Goal: Task Accomplishment & Management: Complete application form

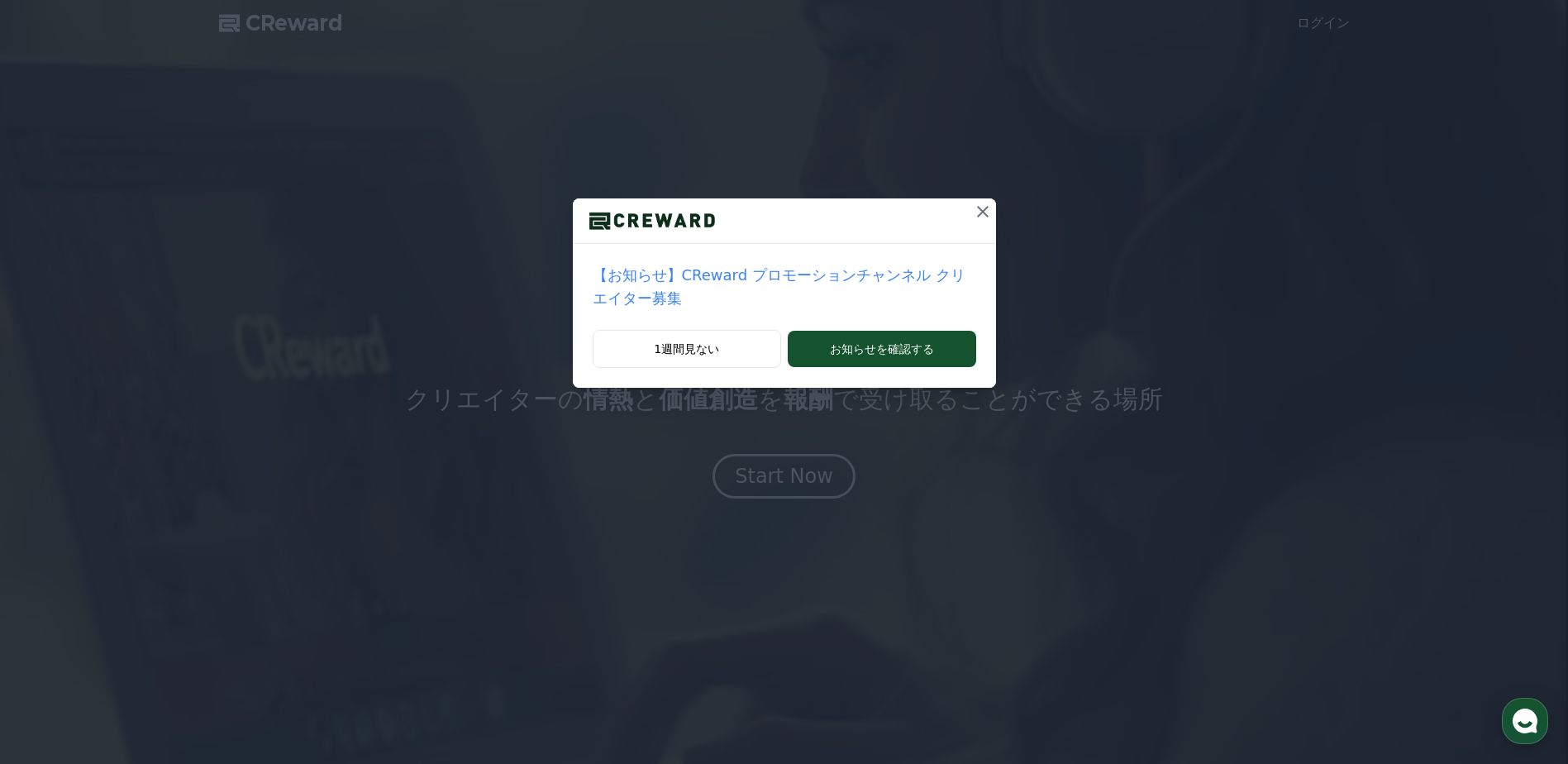
click at [977, 215] on icon at bounding box center [983, 211] width 12 height 12
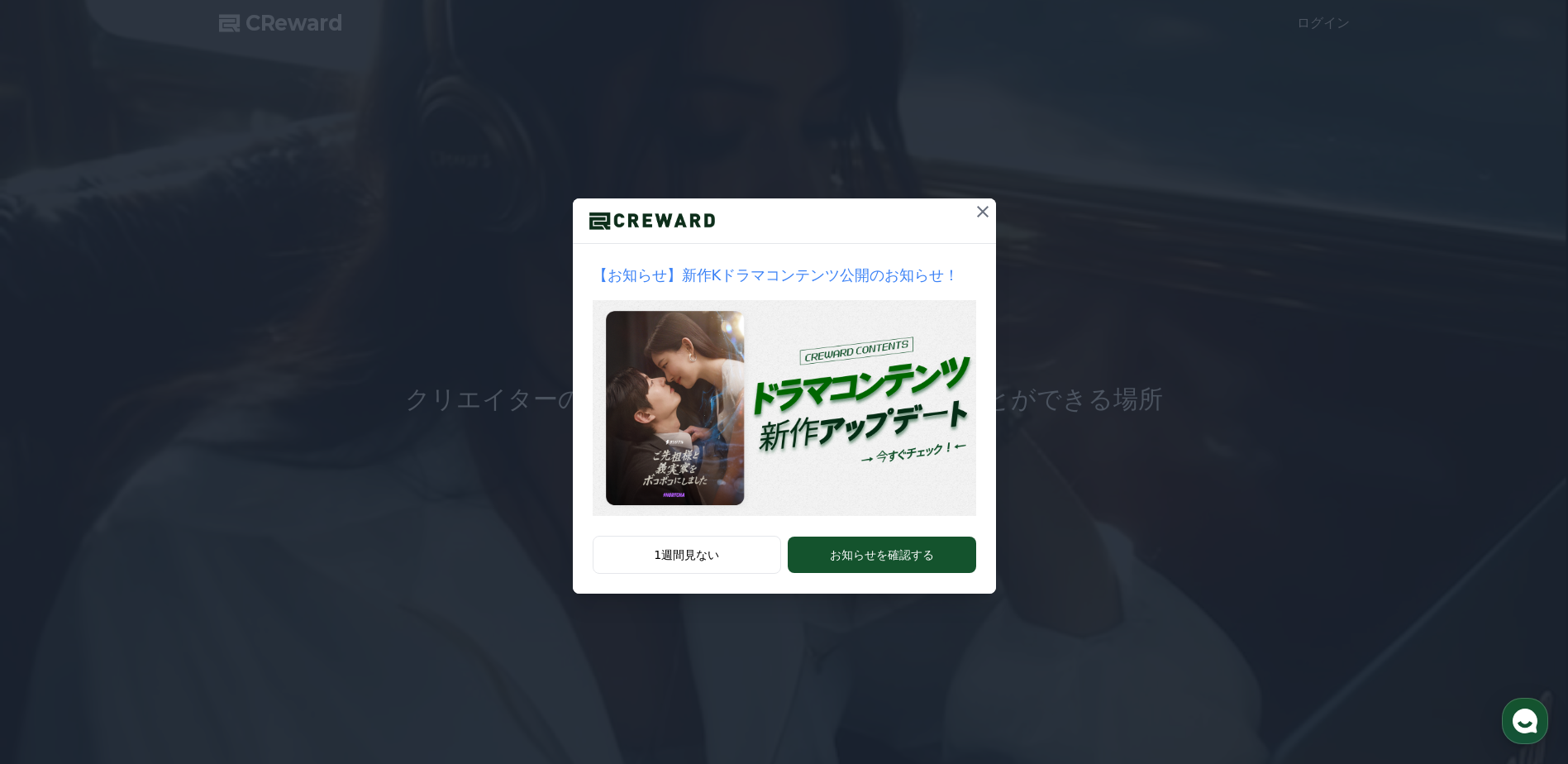
click at [984, 211] on icon at bounding box center [983, 211] width 20 height 20
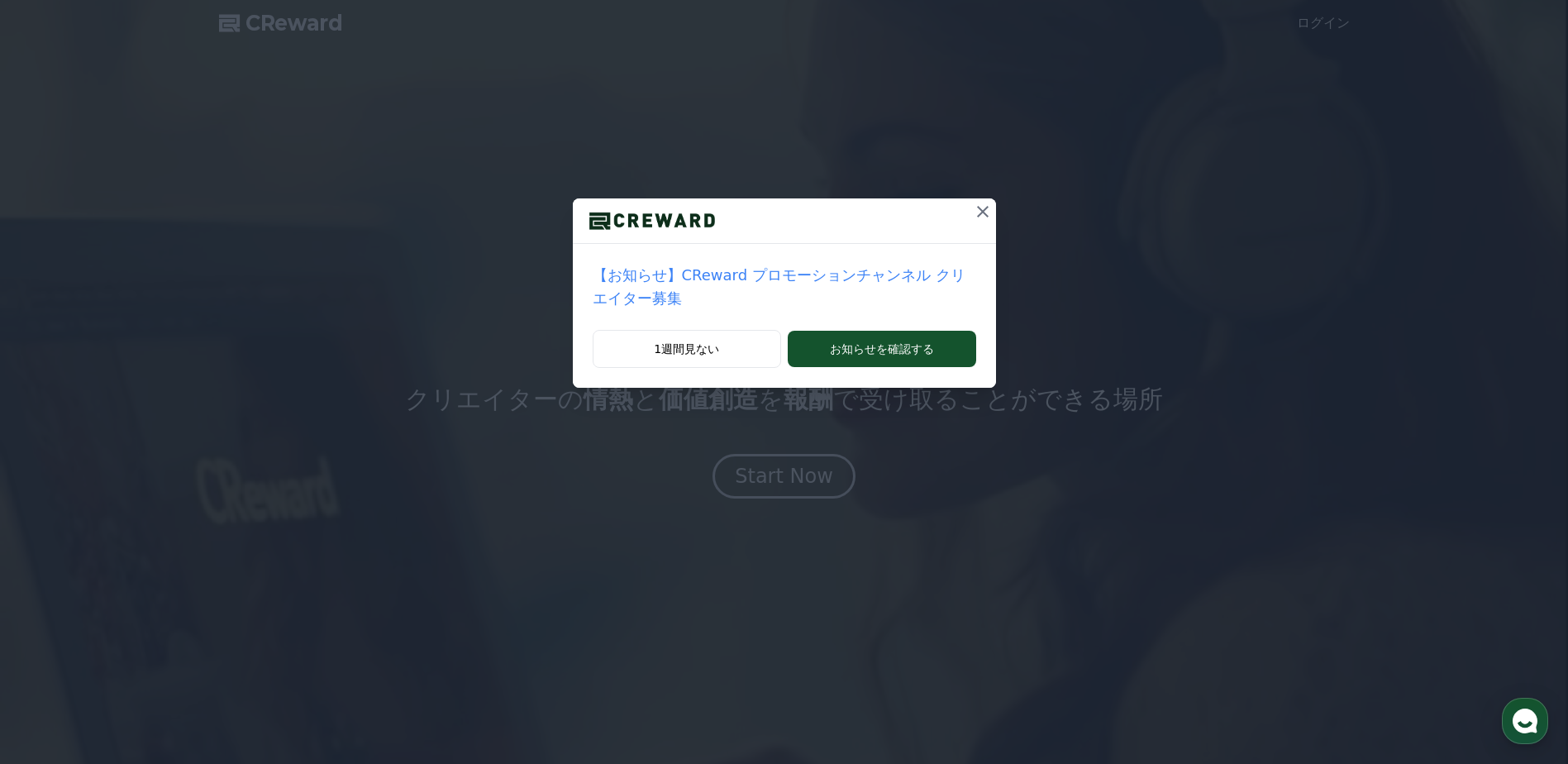
click at [973, 208] on icon at bounding box center [983, 211] width 20 height 20
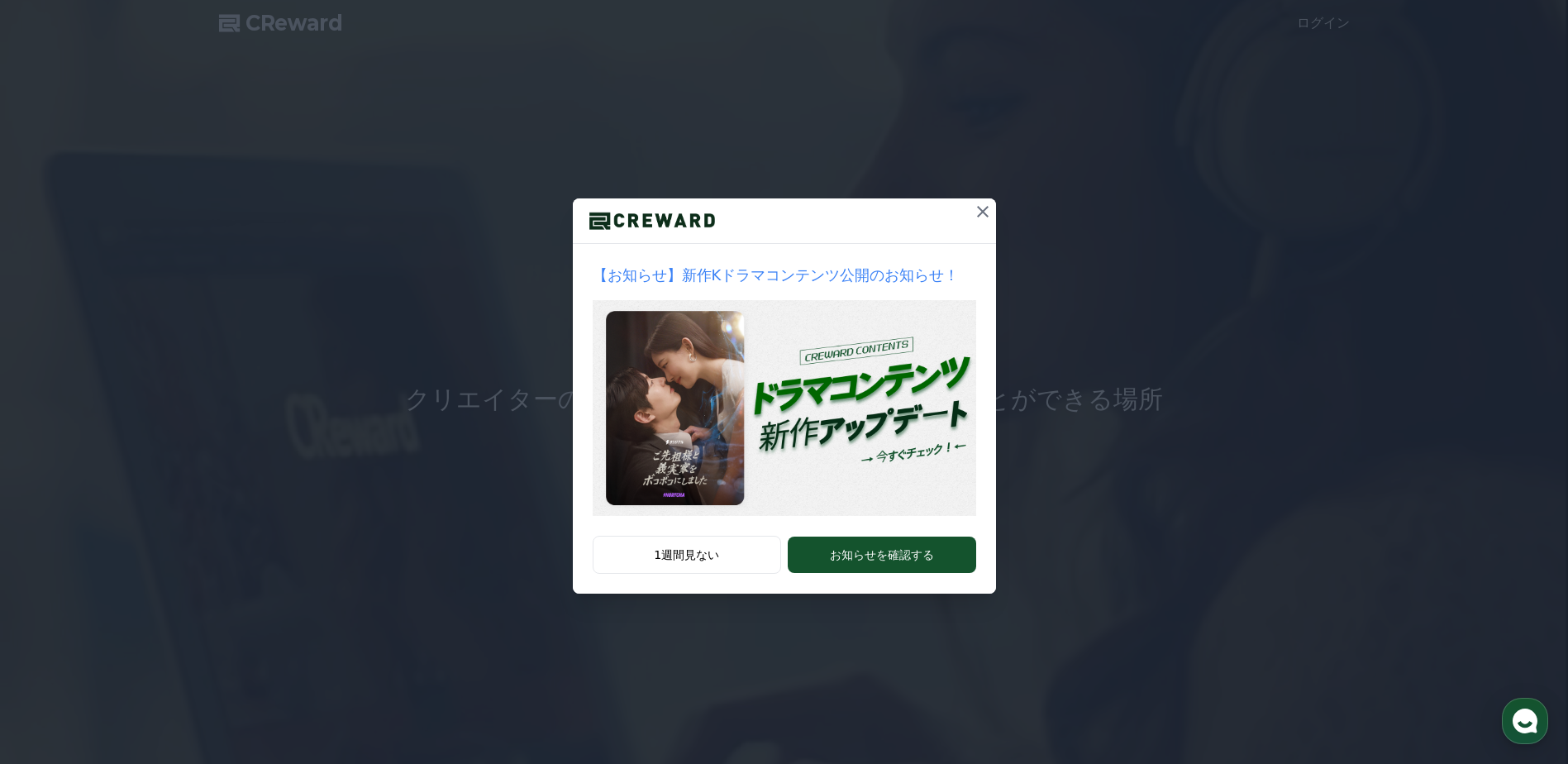
click at [977, 209] on icon at bounding box center [983, 211] width 20 height 20
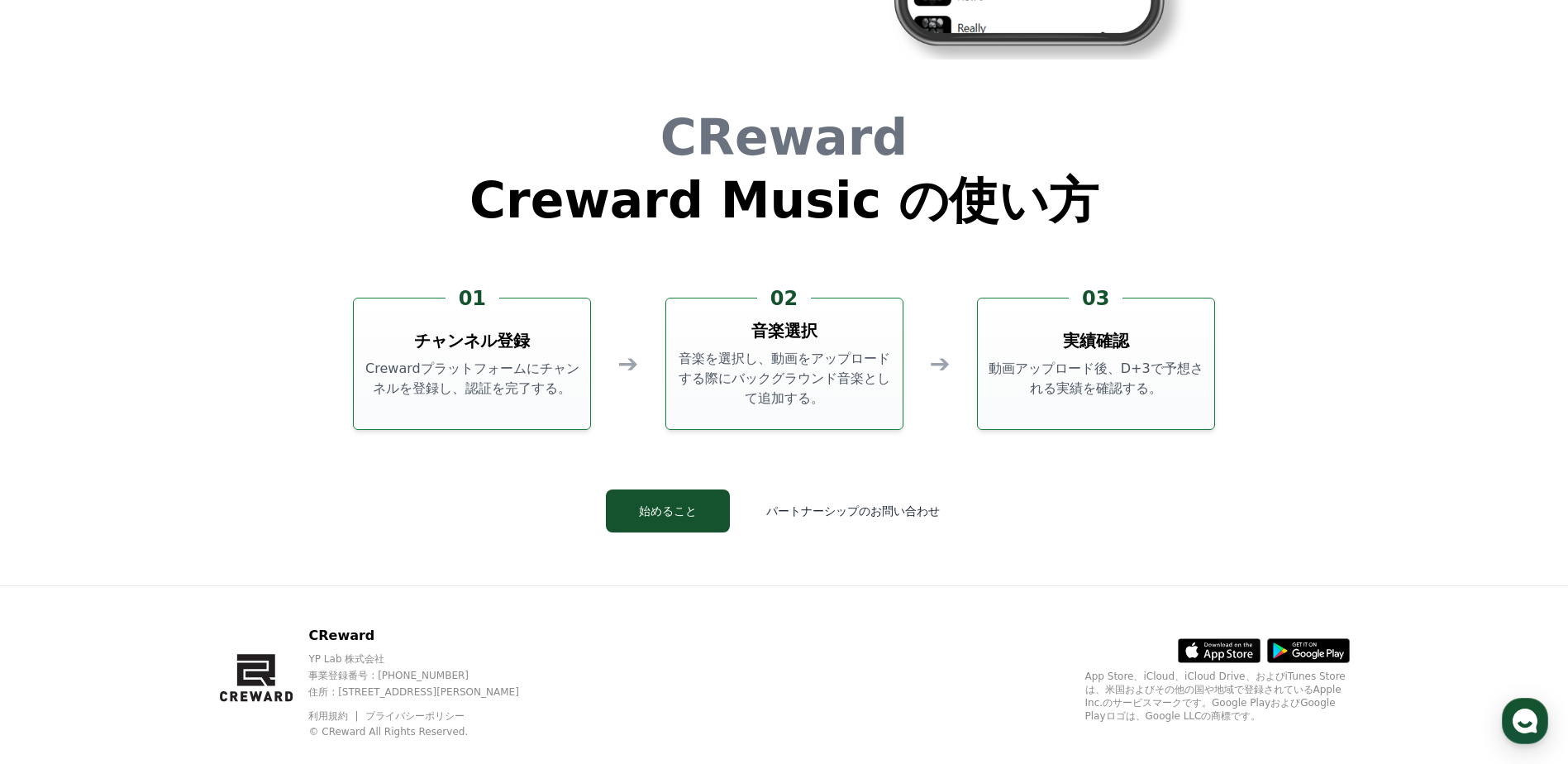
scroll to position [4478, 0]
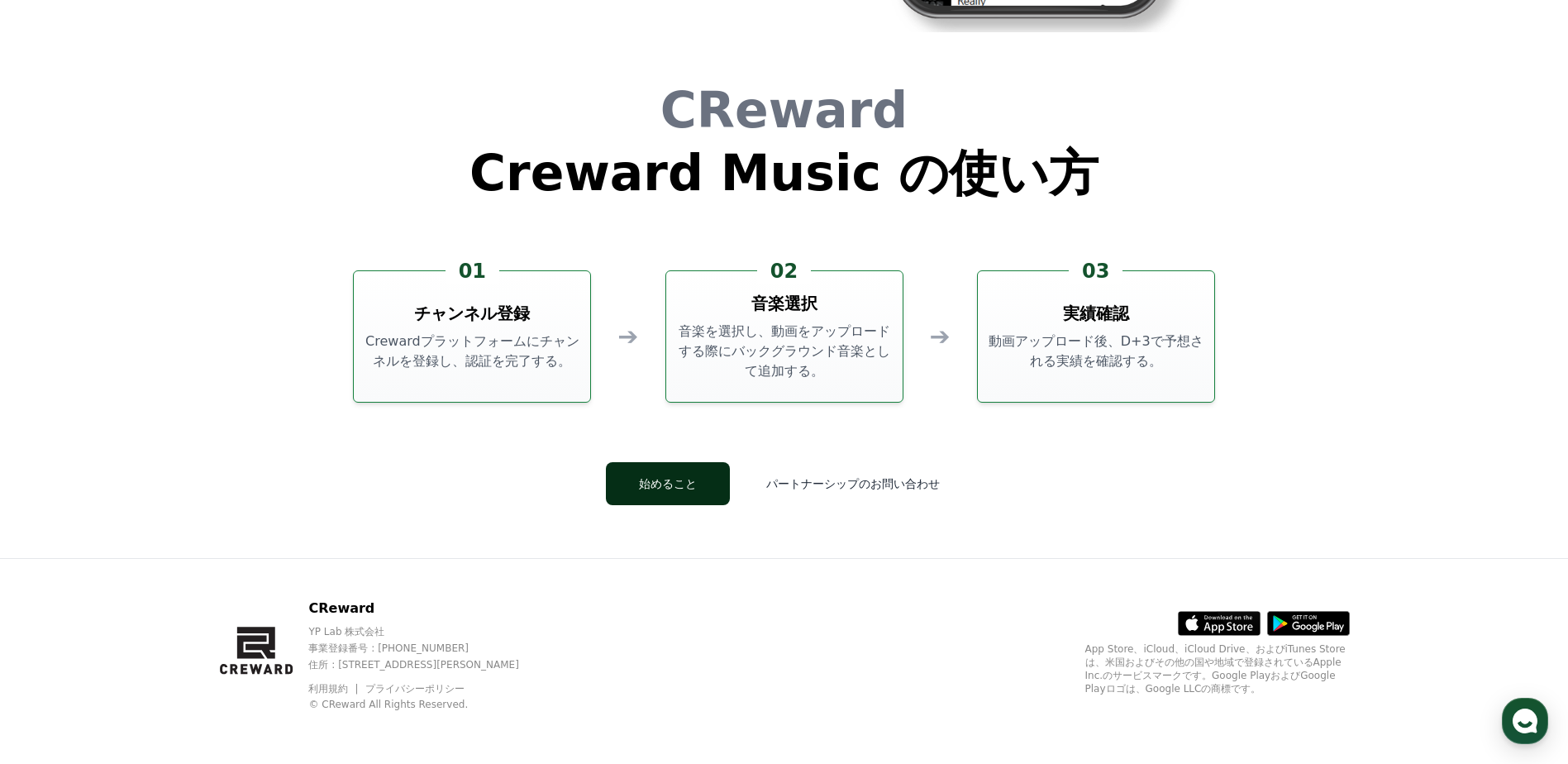
click at [717, 487] on button "始めること" at bounding box center [668, 483] width 124 height 43
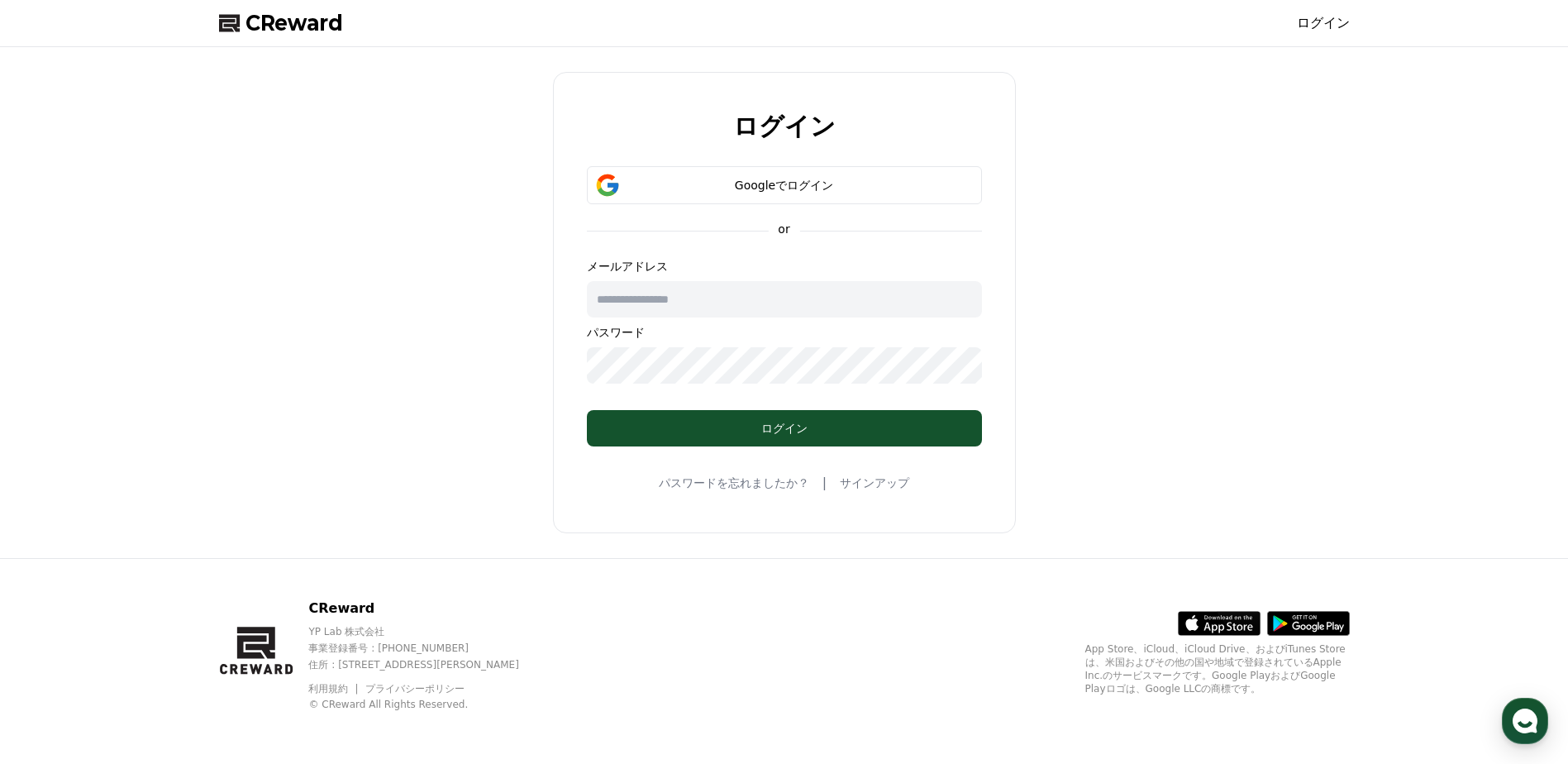
click at [669, 291] on input "text" at bounding box center [784, 298] width 395 height 36
type input "**********"
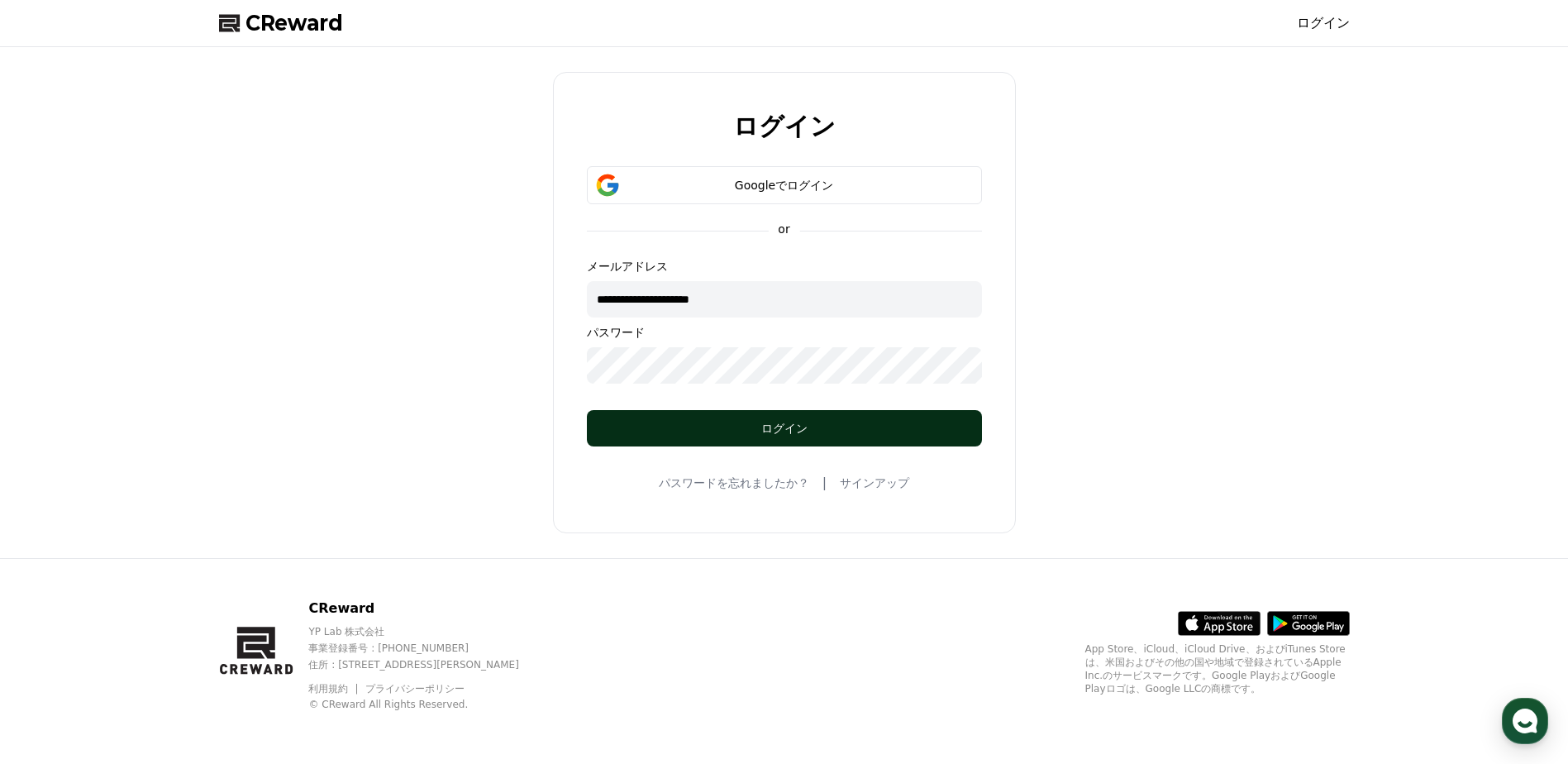
click at [819, 437] on button "ログイン" at bounding box center [784, 427] width 395 height 36
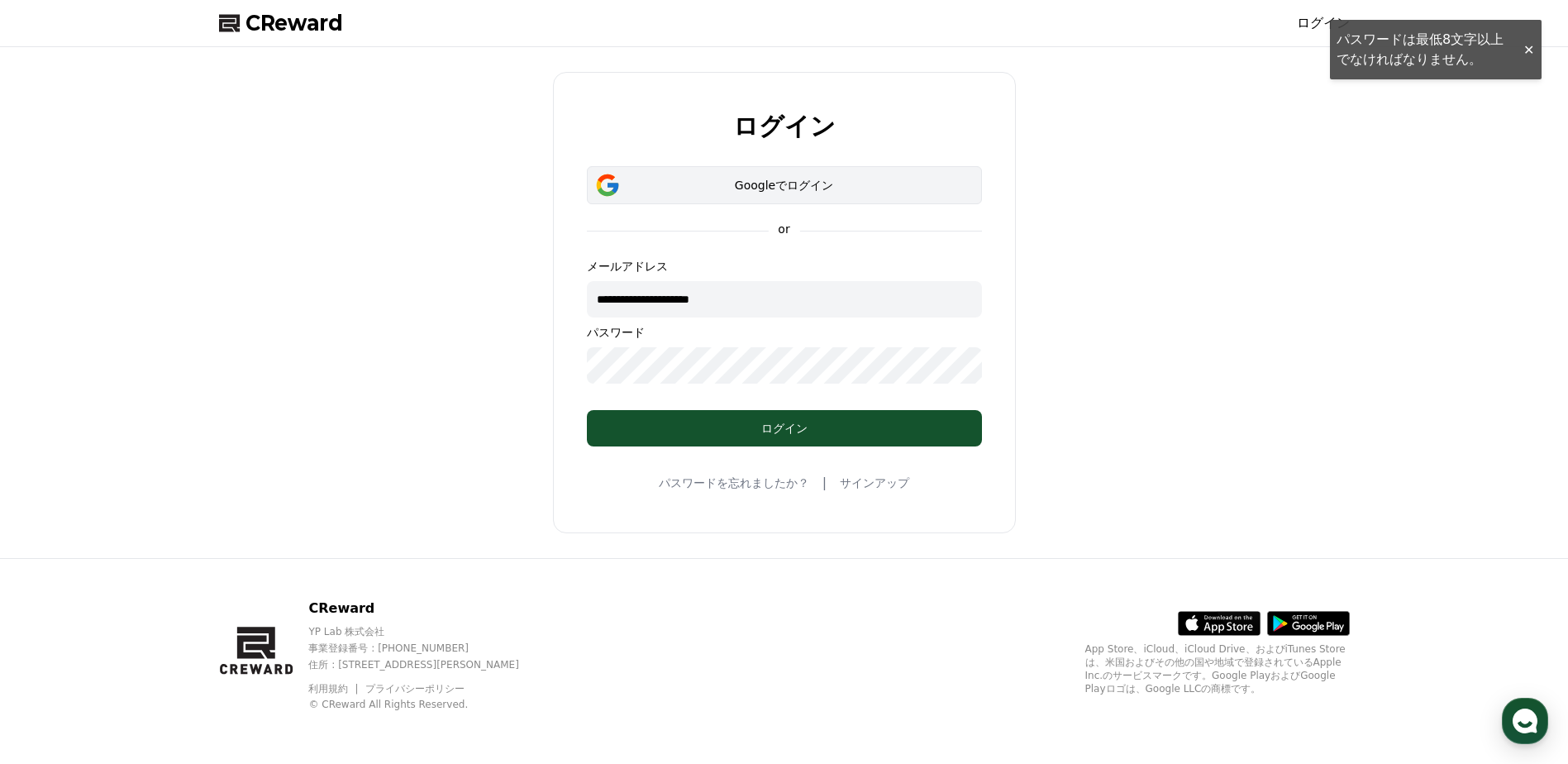
click at [777, 201] on button "Googleでログイン" at bounding box center [784, 185] width 395 height 38
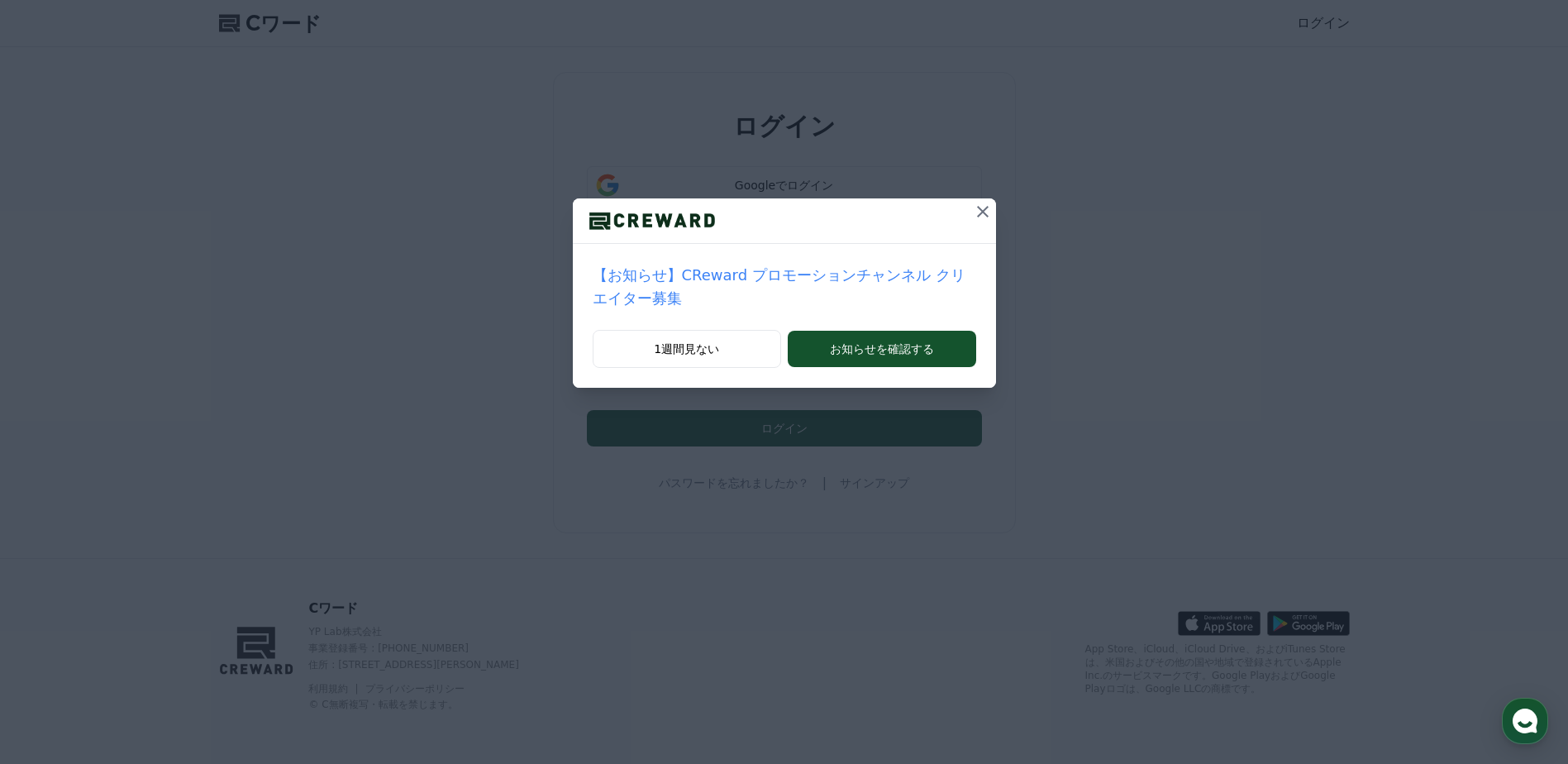
drag, startPoint x: 964, startPoint y: 214, endPoint x: 978, endPoint y: 245, distance: 34.0
click at [973, 215] on icon at bounding box center [983, 211] width 20 height 20
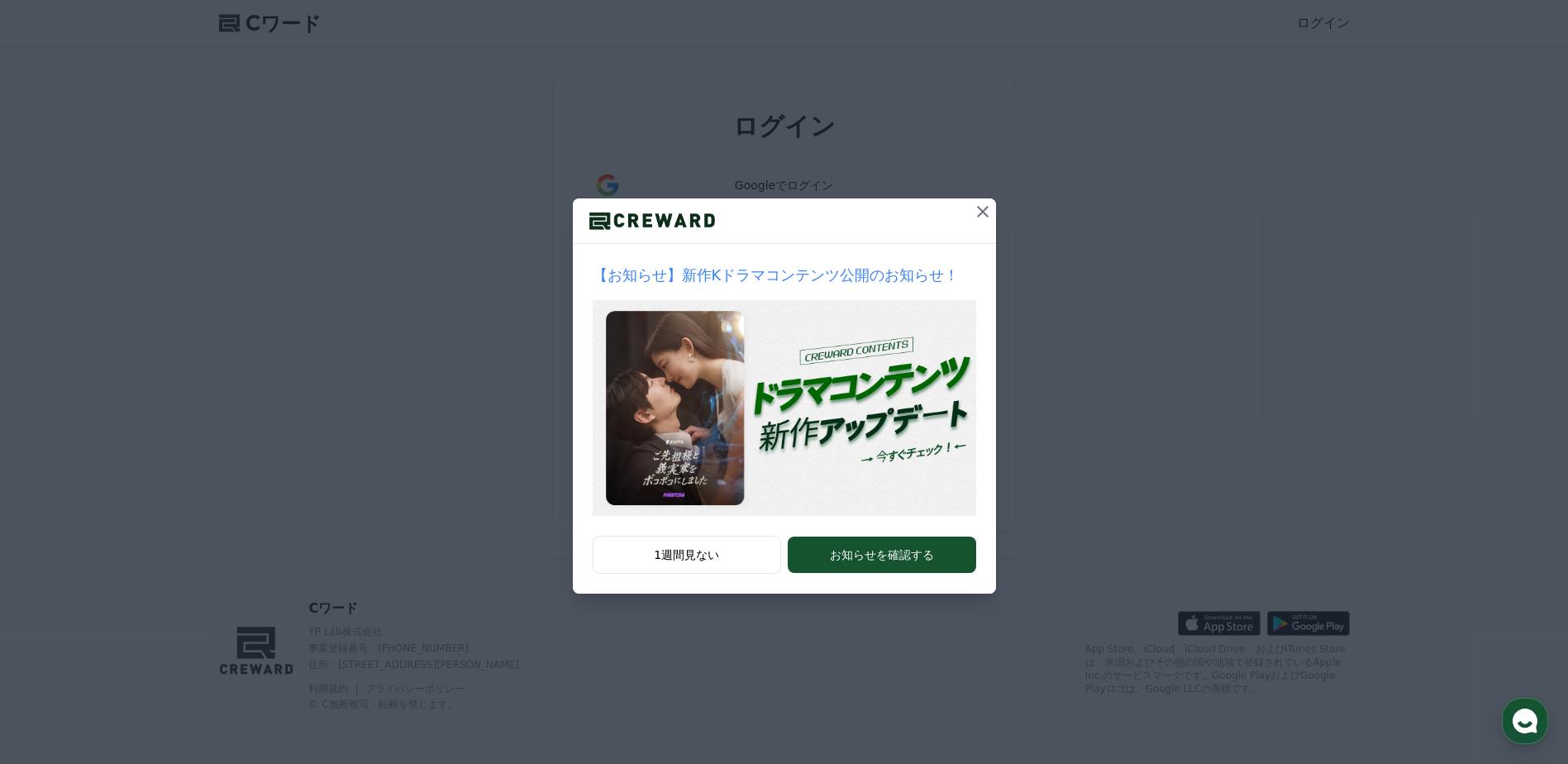
click at [984, 222] on button at bounding box center [983, 211] width 27 height 27
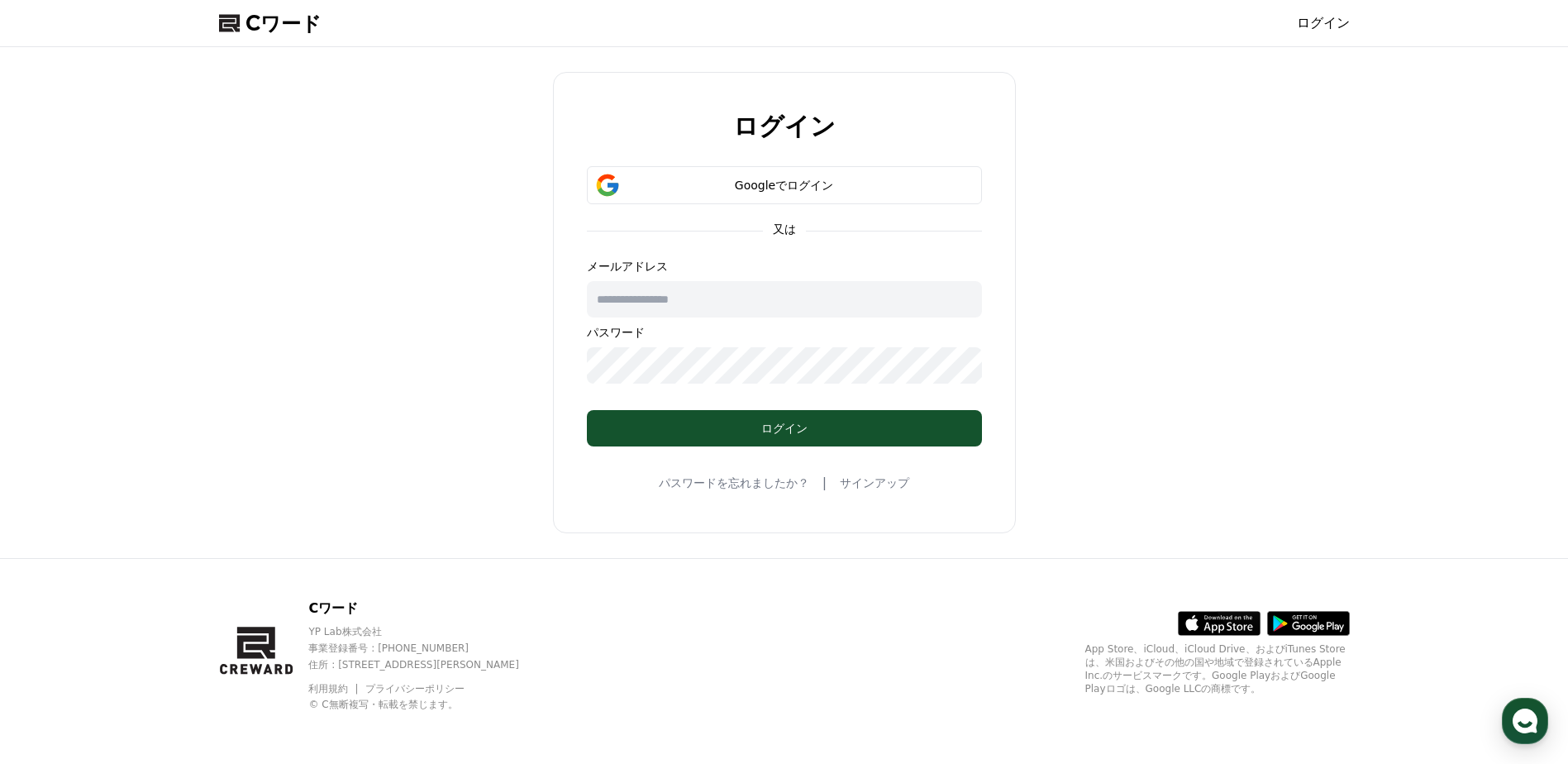
click at [872, 479] on link "サインアップ" at bounding box center [874, 482] width 69 height 17
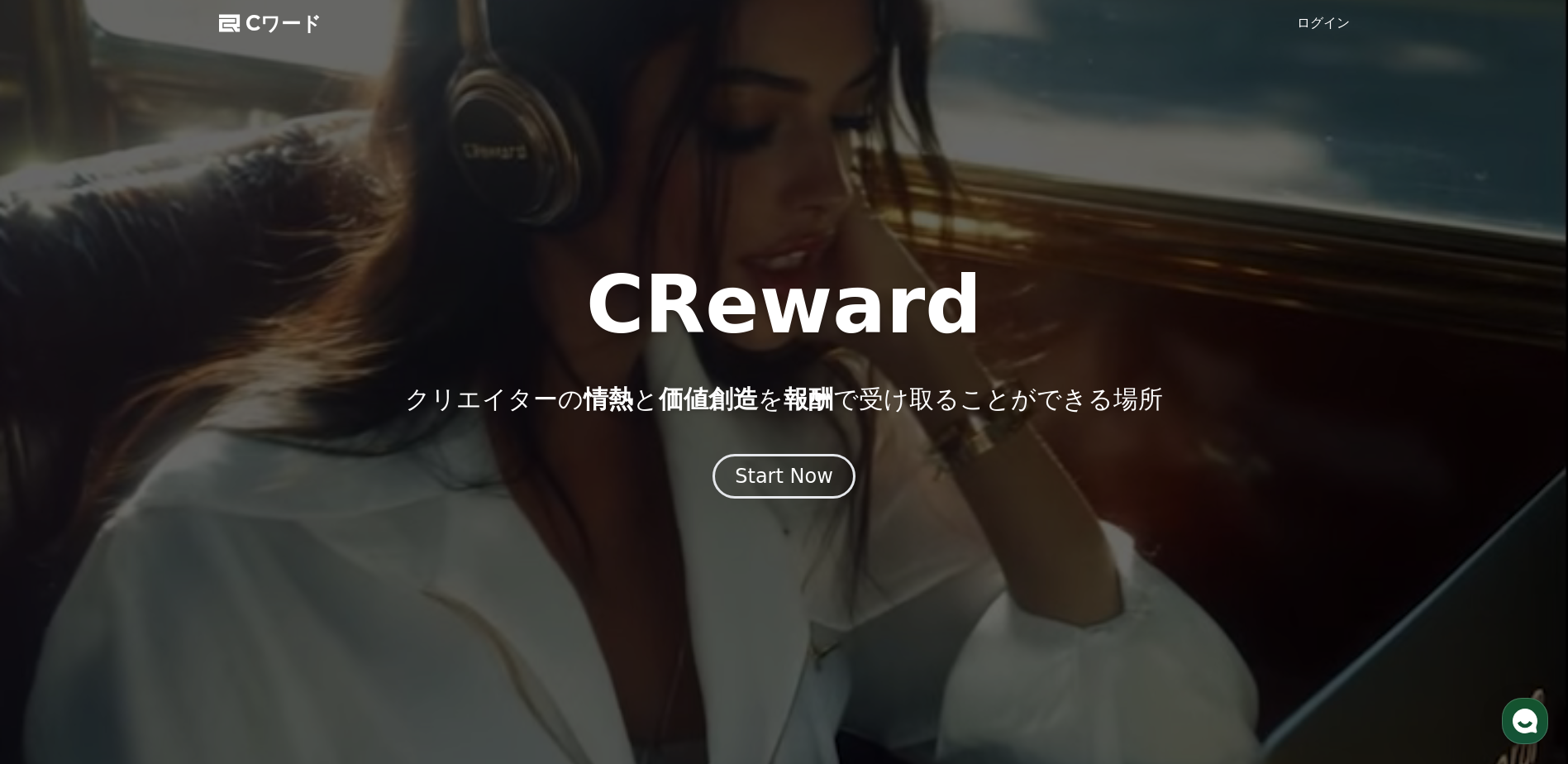
scroll to position [4186, 0]
